Goal: Navigation & Orientation: Find specific page/section

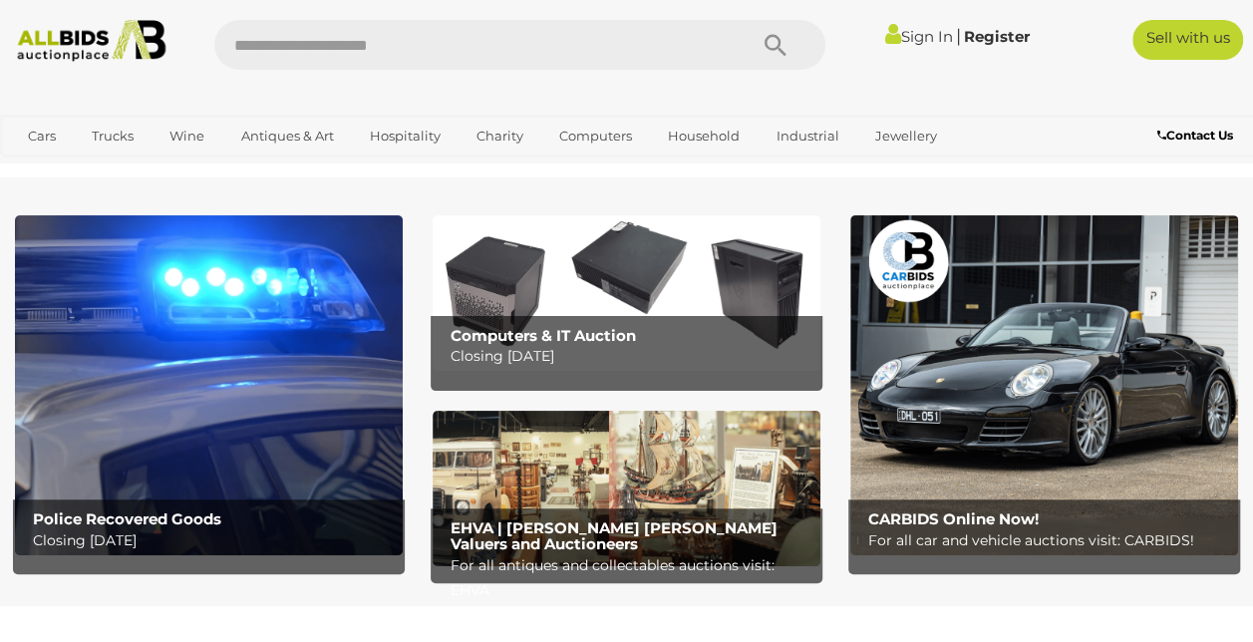
click at [255, 359] on img at bounding box center [209, 385] width 388 height 340
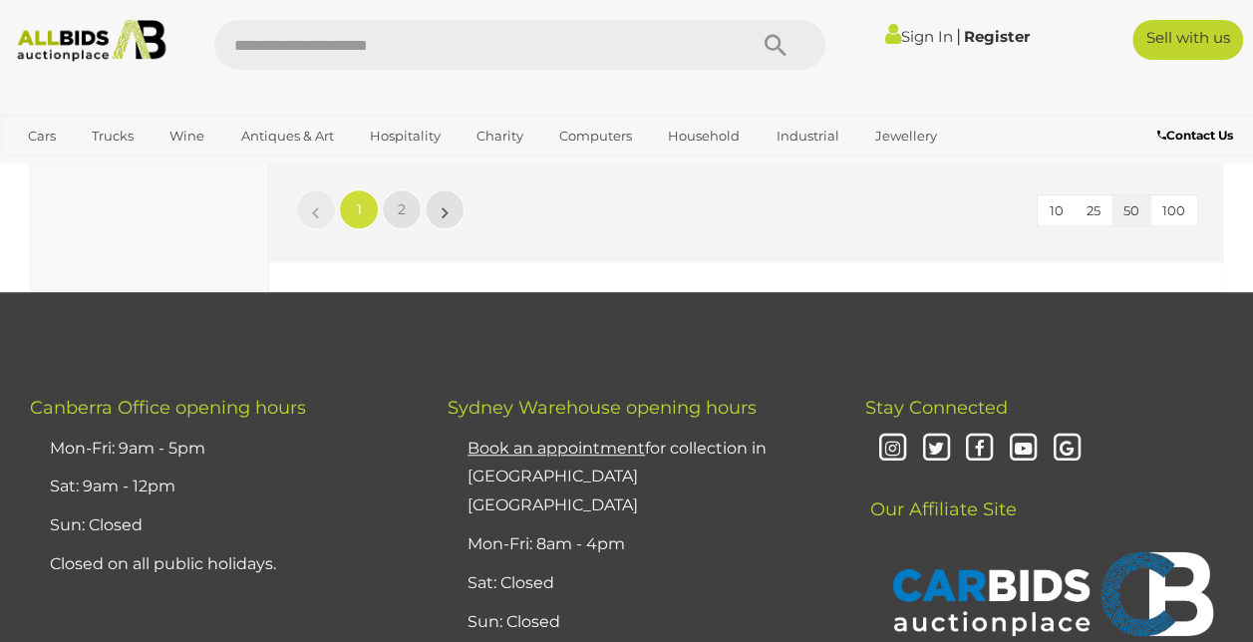
scroll to position [15548, 0]
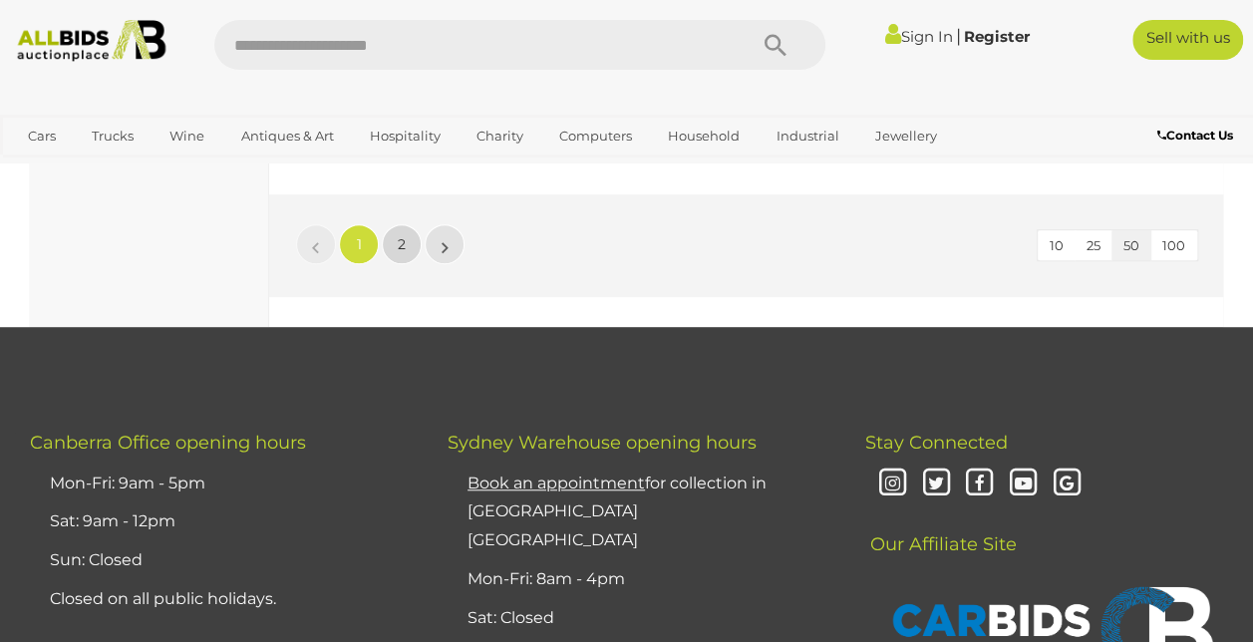
click at [400, 253] on span "2" at bounding box center [402, 244] width 8 height 18
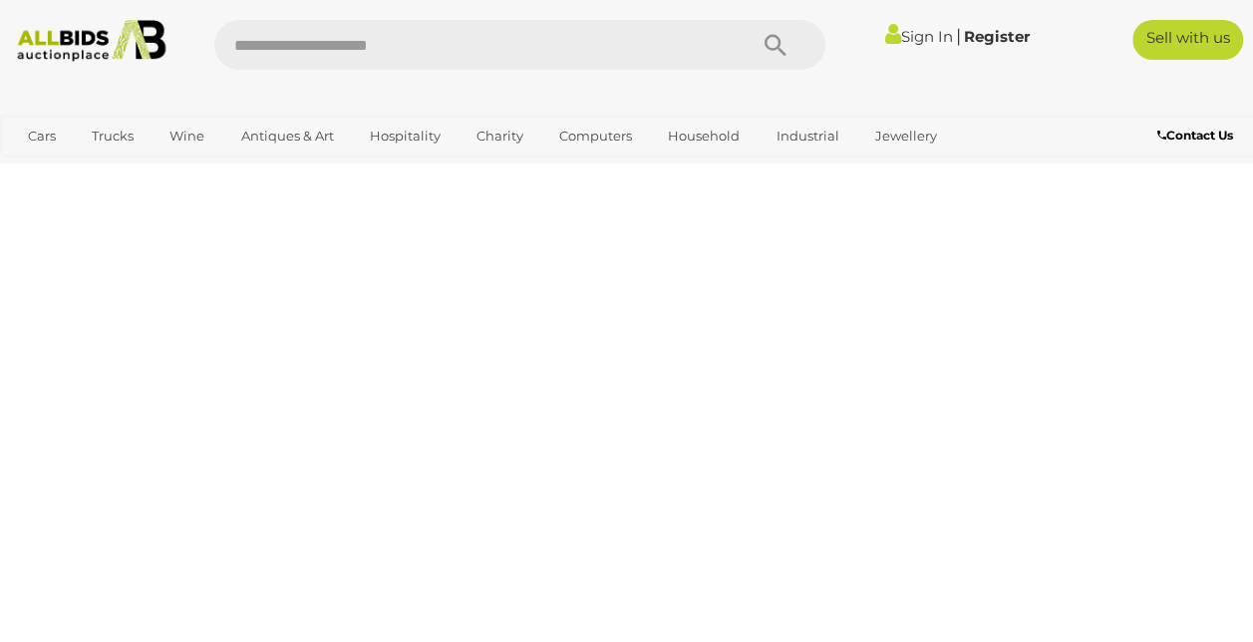
scroll to position [333, 0]
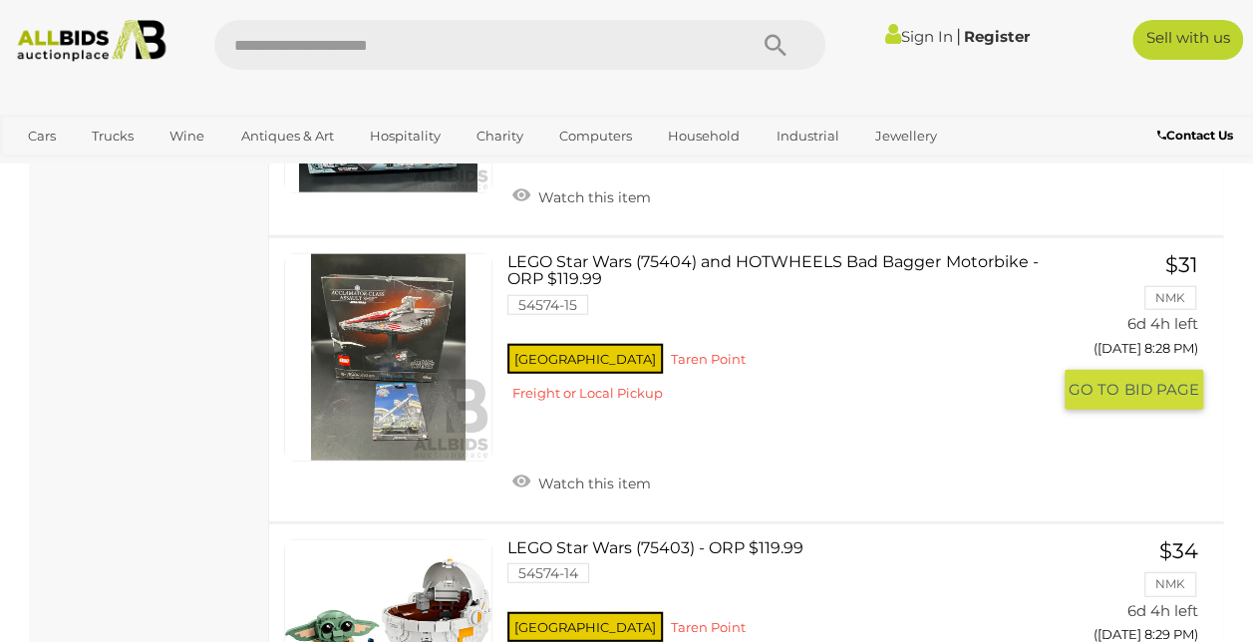
scroll to position [13389, 0]
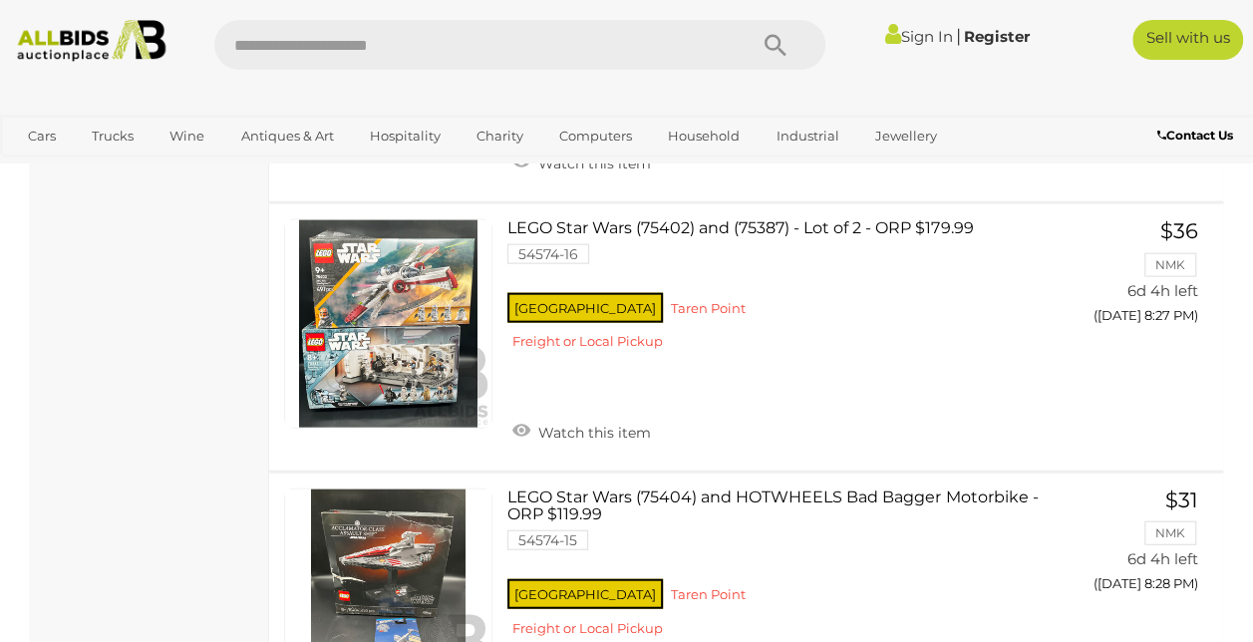
click at [64, 38] on img at bounding box center [91, 41] width 165 height 42
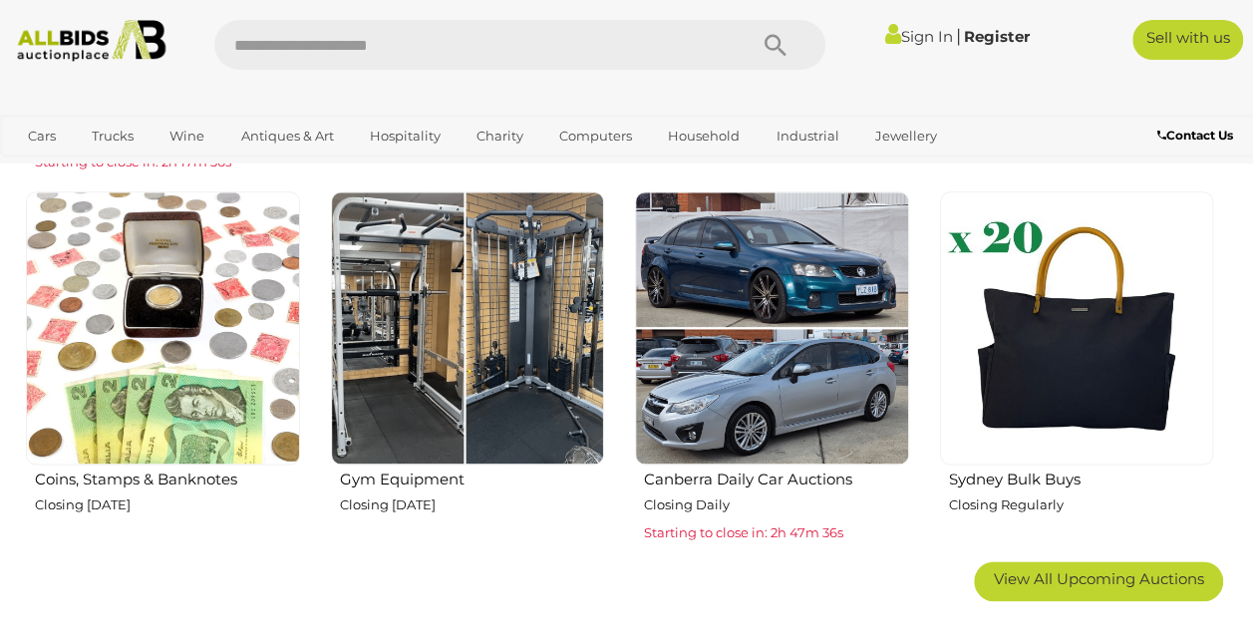
scroll to position [1296, 0]
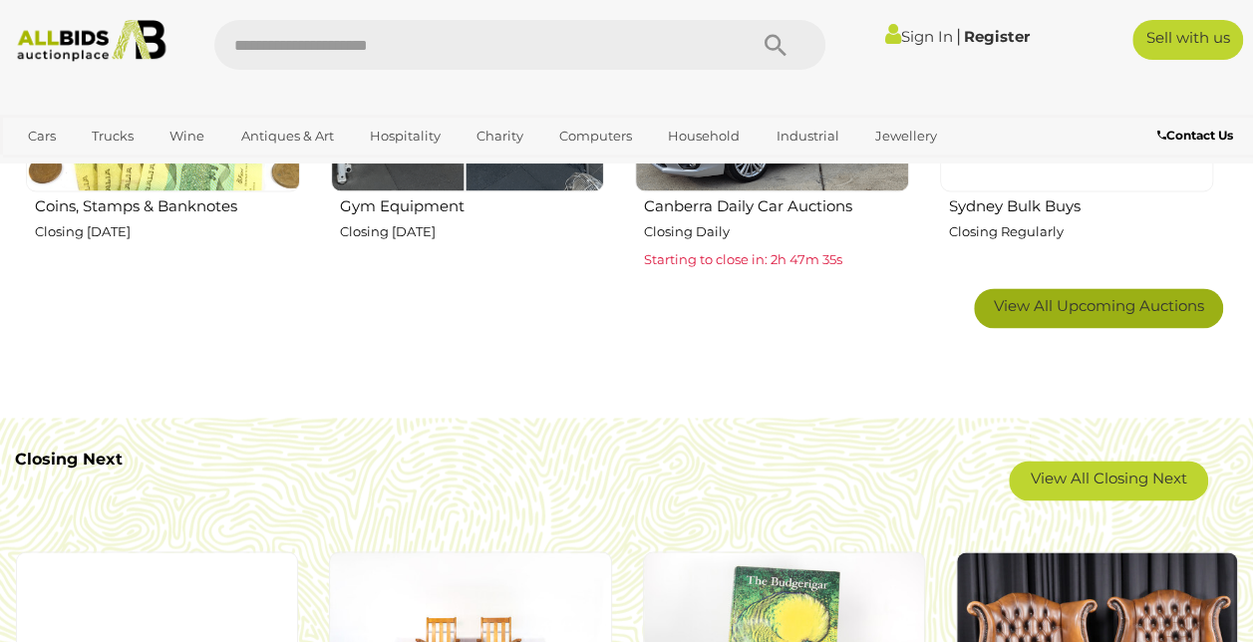
click at [1076, 312] on span "View All Upcoming Auctions" at bounding box center [1099, 305] width 210 height 19
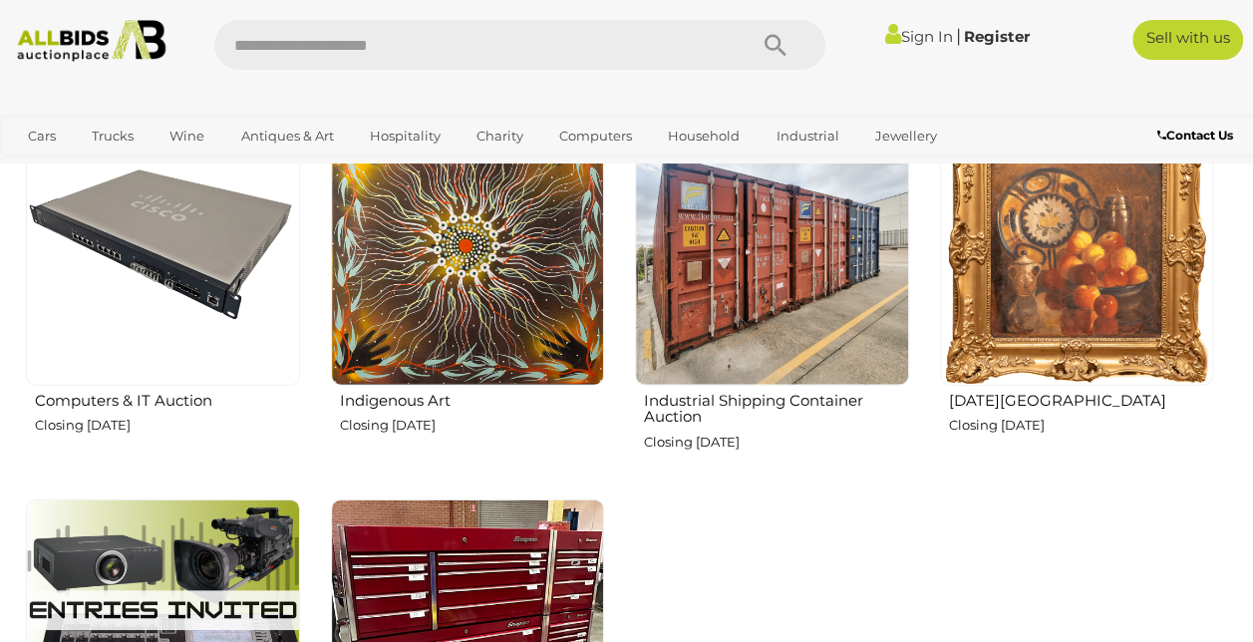
scroll to position [2292, 0]
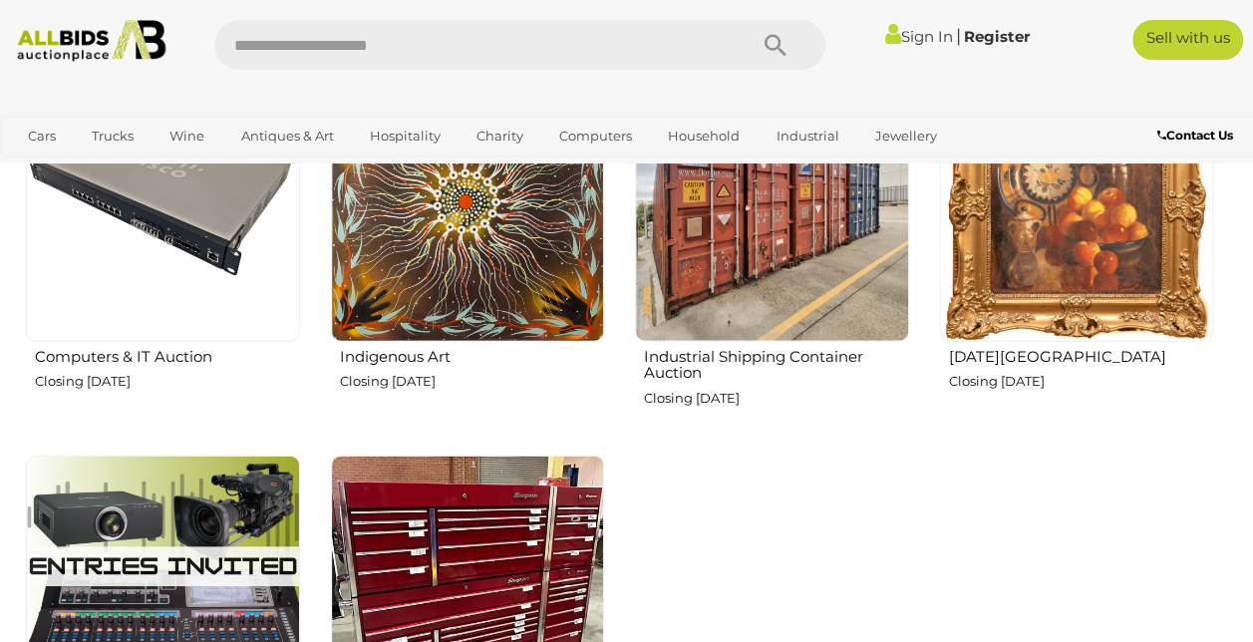
click at [763, 252] on img at bounding box center [772, 205] width 274 height 274
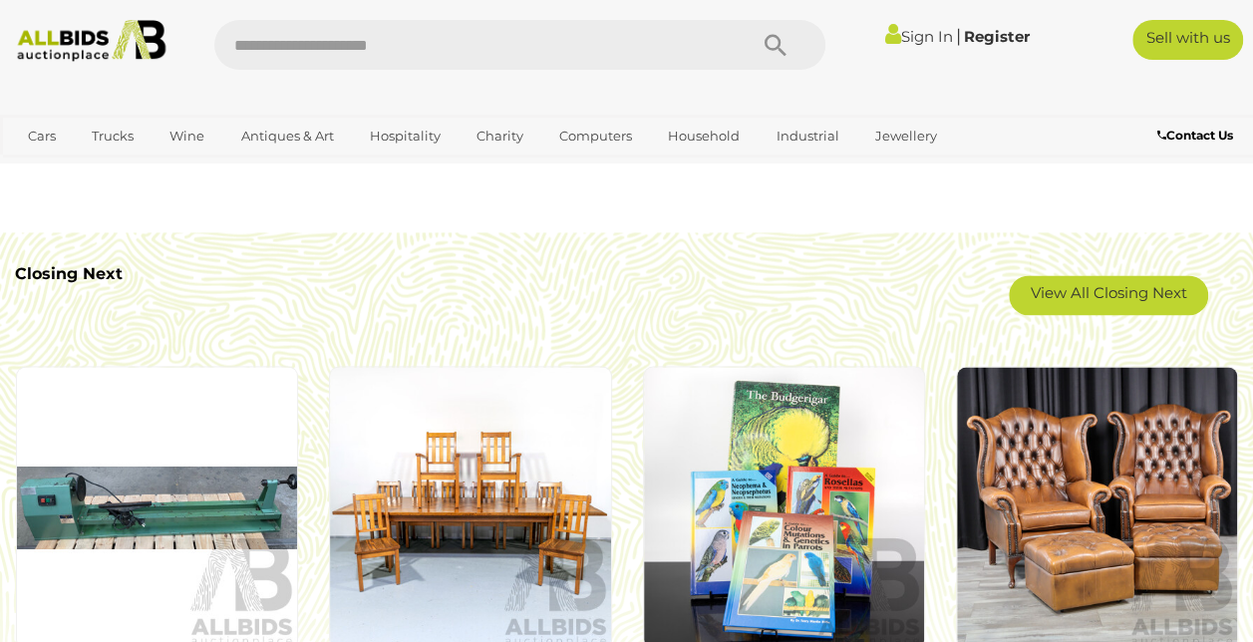
scroll to position [1196, 0]
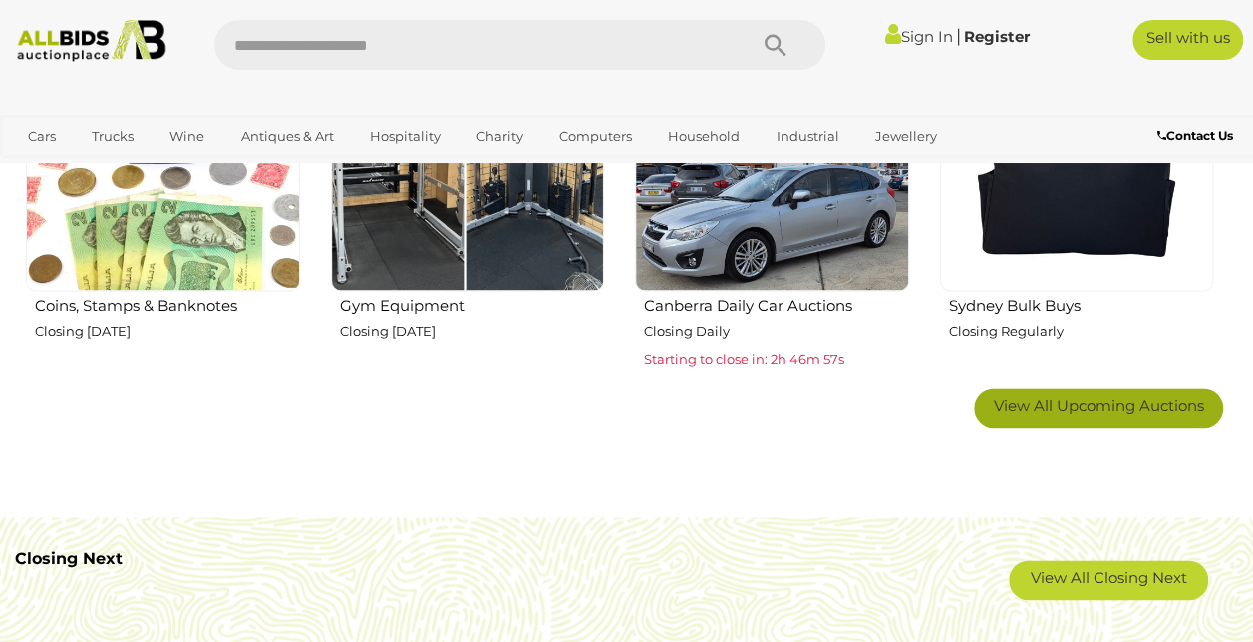
click at [1074, 405] on span "View All Upcoming Auctions" at bounding box center [1099, 405] width 210 height 19
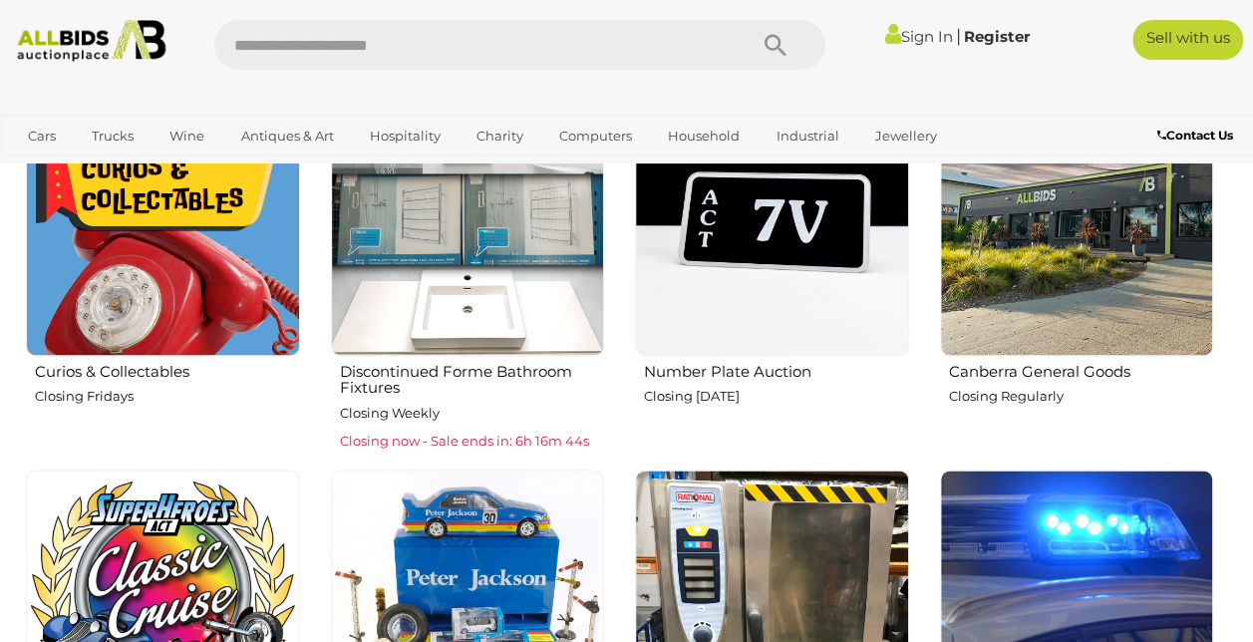
scroll to position [1495, 0]
